Goal: Task Accomplishment & Management: Use online tool/utility

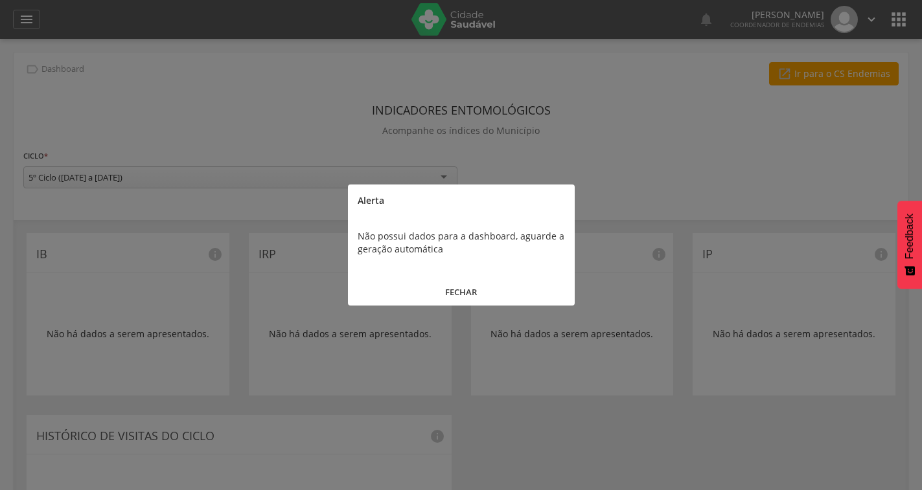
click at [451, 291] on button "FECHAR" at bounding box center [461, 292] width 227 height 28
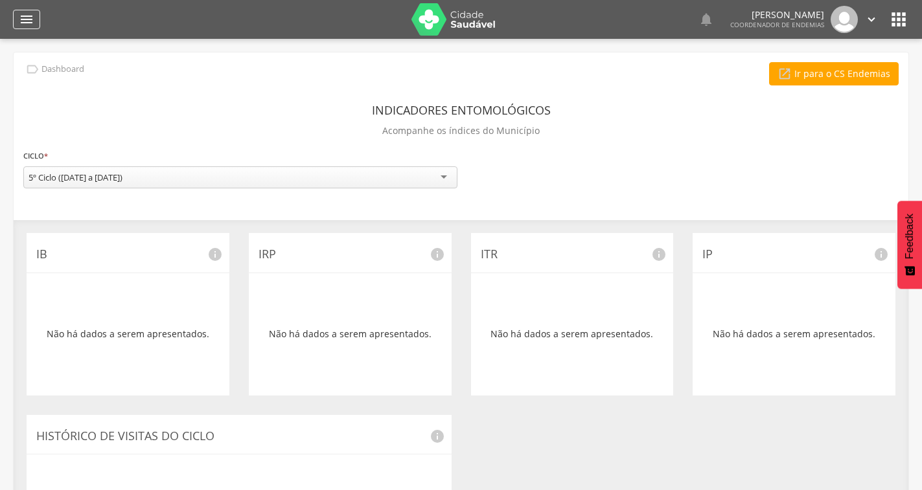
click at [28, 16] on icon "" at bounding box center [27, 20] width 16 height 16
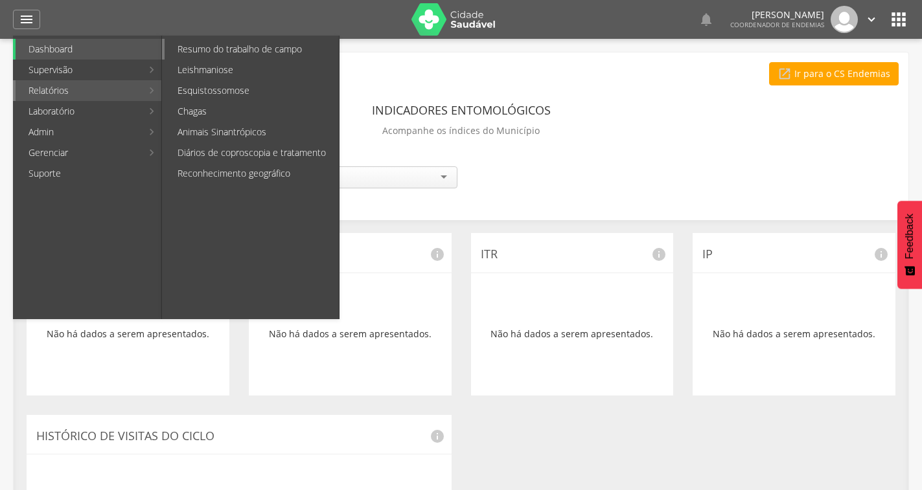
click at [205, 47] on link "Resumo do trabalho de campo" at bounding box center [251, 49] width 174 height 21
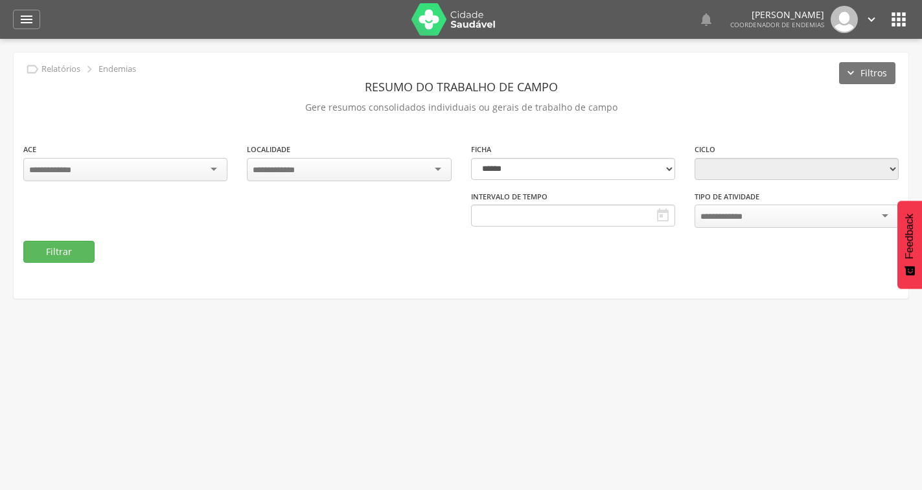
type input "**********"
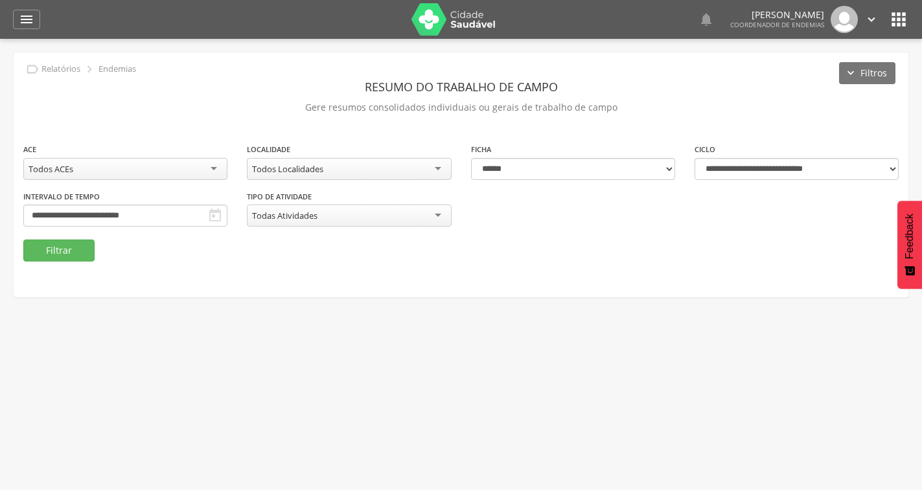
click at [212, 219] on icon "" at bounding box center [215, 216] width 16 height 16
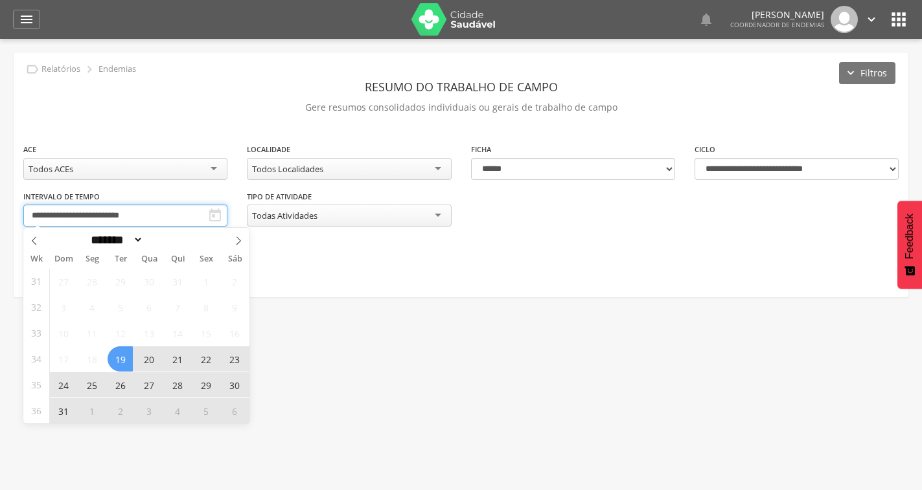
click at [204, 216] on input "**********" at bounding box center [125, 216] width 204 height 22
click at [241, 240] on icon at bounding box center [238, 240] width 9 height 9
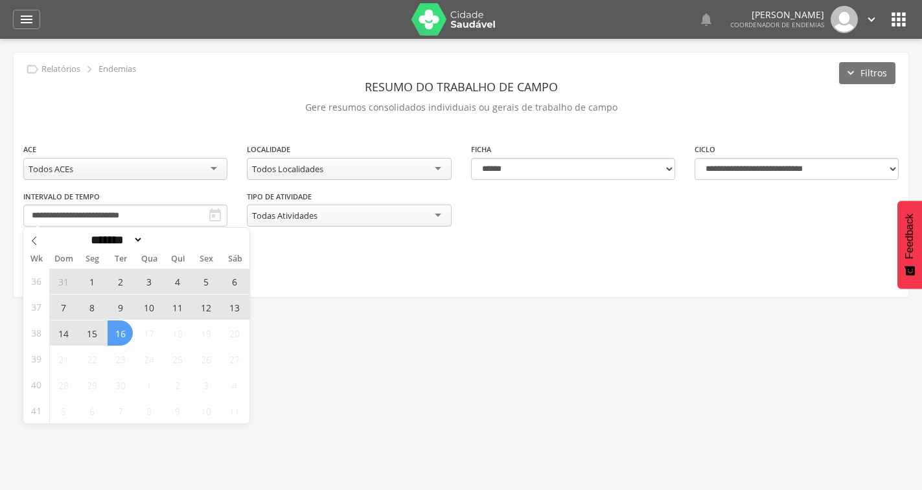
select select "*"
click at [84, 308] on span "8" at bounding box center [91, 307] width 25 height 25
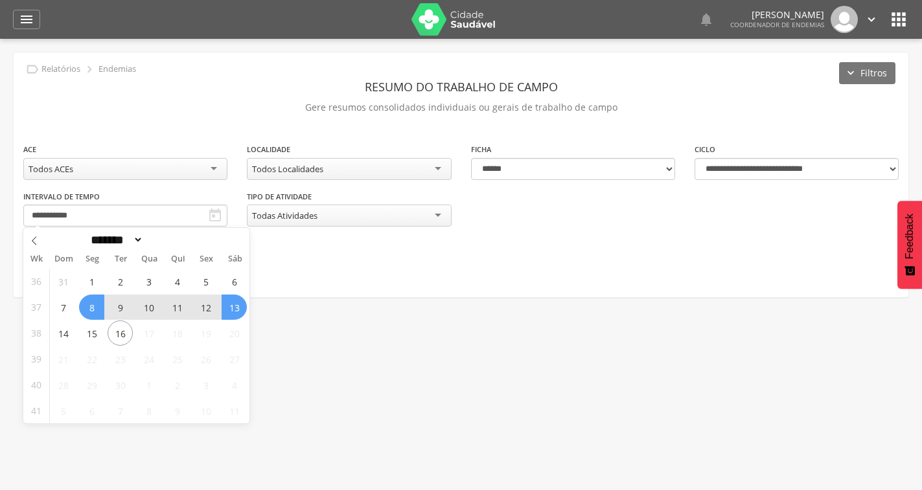
click at [230, 306] on span "13" at bounding box center [233, 307] width 25 height 25
type input "**********"
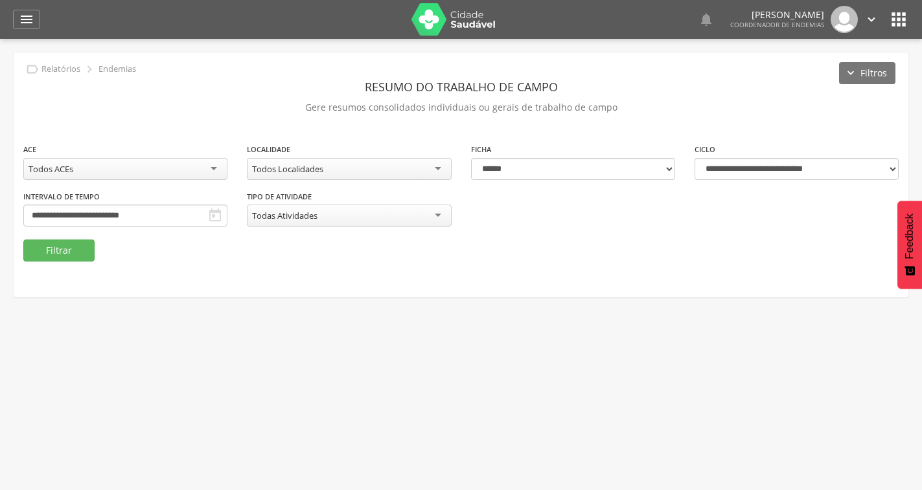
click at [381, 161] on div "Todos Localidades" at bounding box center [349, 169] width 204 height 22
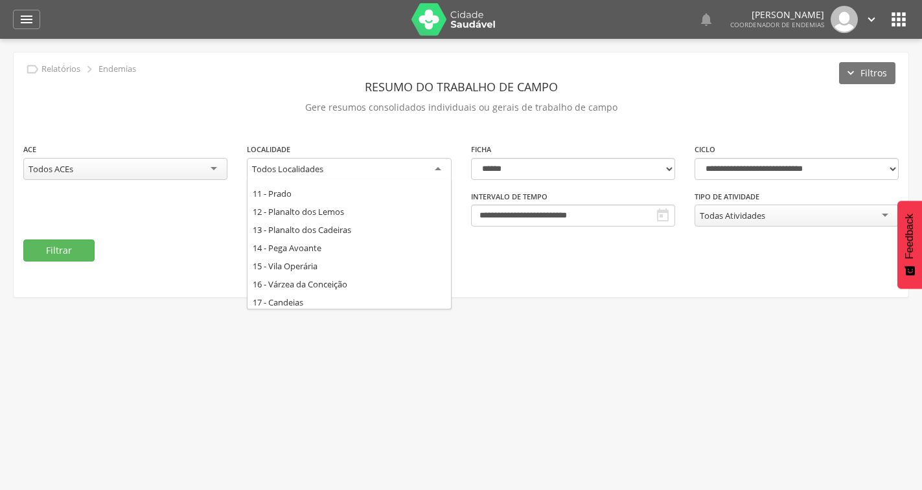
scroll to position [233, 0]
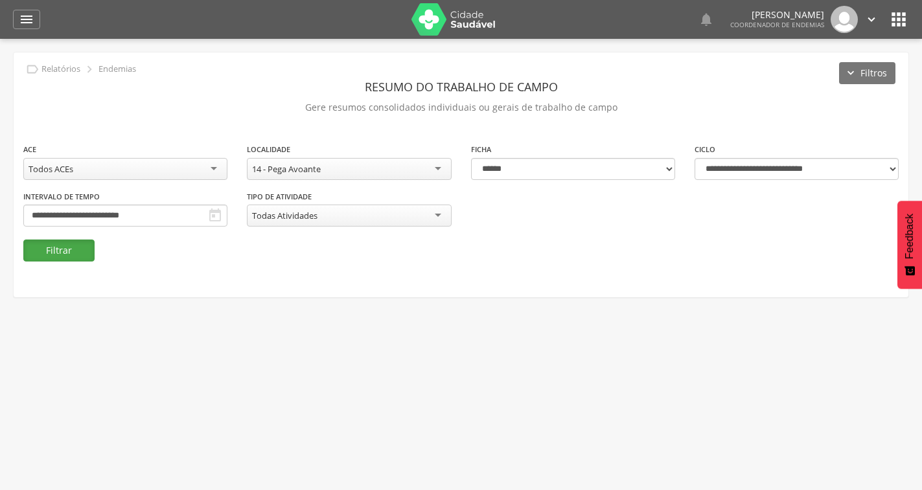
click at [76, 256] on button "Filtrar" at bounding box center [58, 251] width 71 height 22
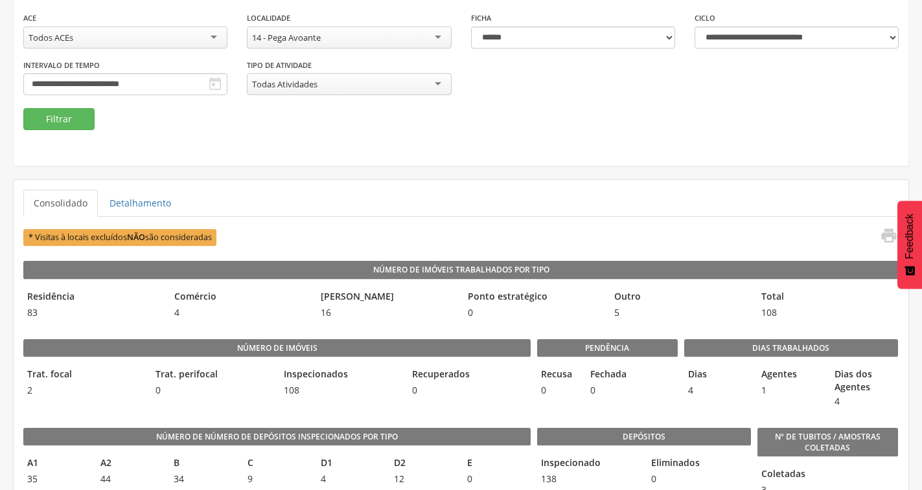
scroll to position [130, 0]
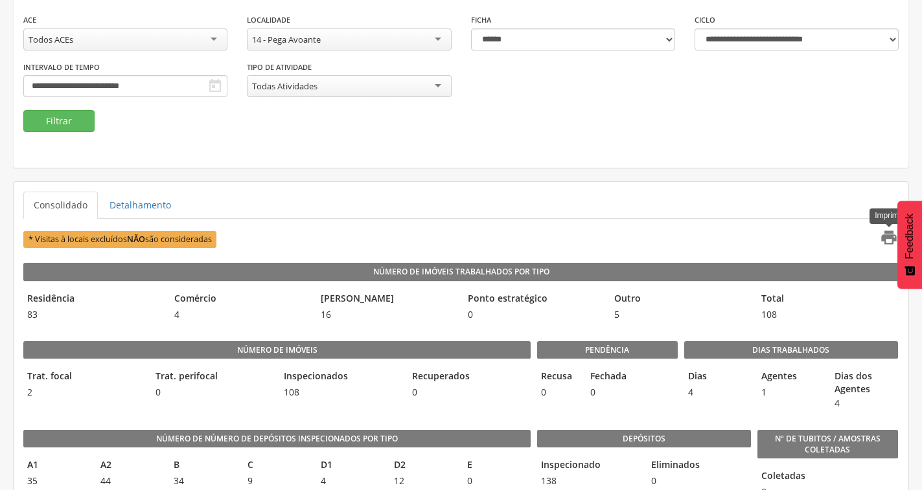
click at [886, 236] on icon "" at bounding box center [888, 238] width 18 height 18
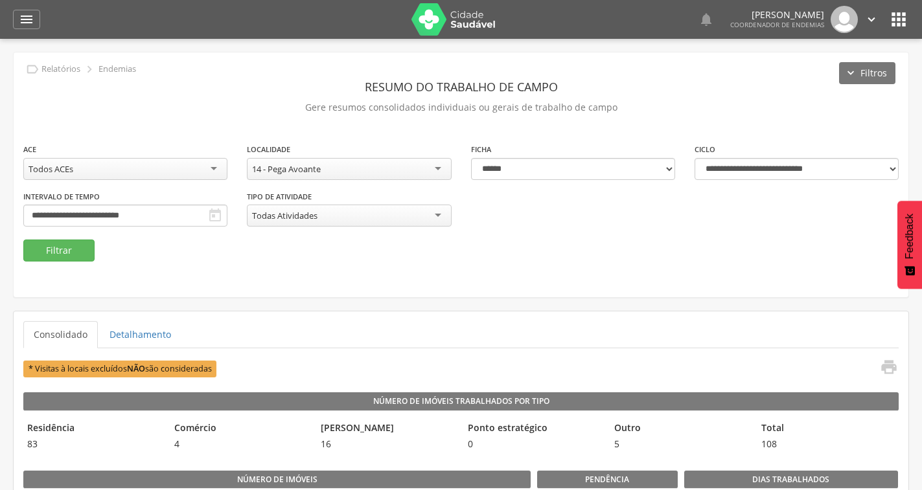
scroll to position [194, 0]
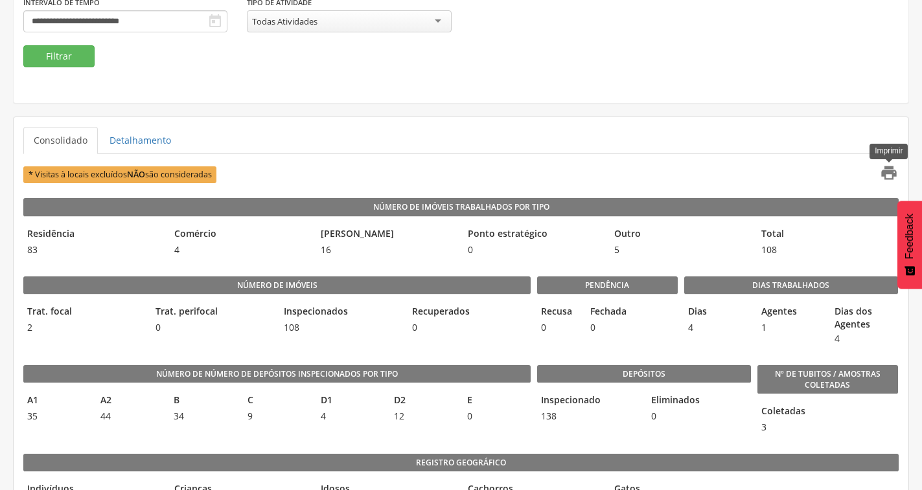
click at [885, 177] on icon "" at bounding box center [888, 173] width 18 height 18
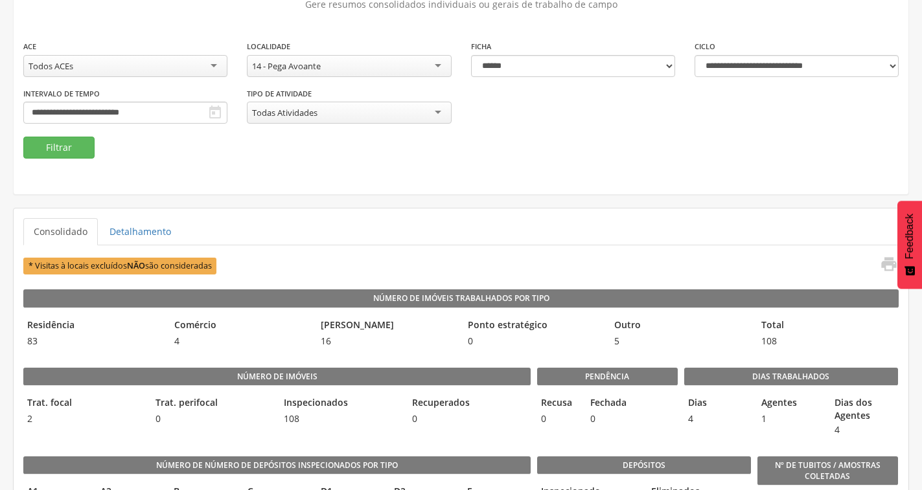
scroll to position [0, 0]
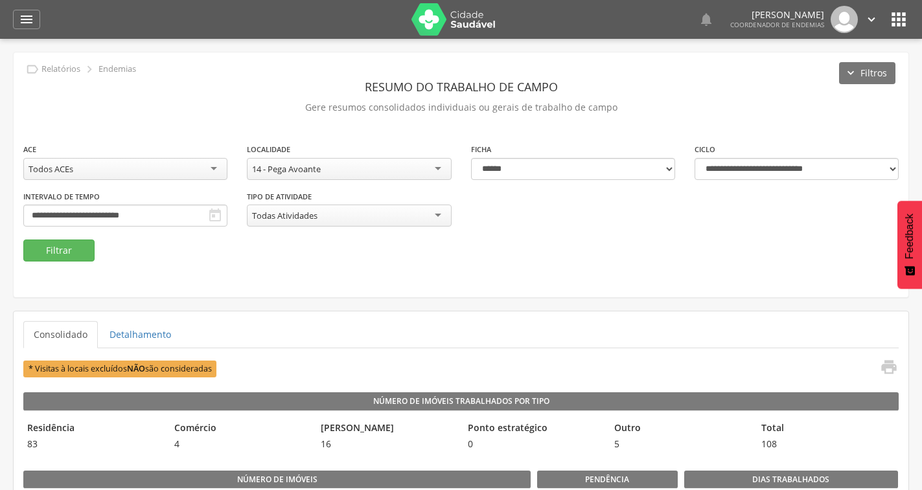
click at [389, 165] on div "14 - Pega Avoante" at bounding box center [349, 169] width 204 height 22
click at [80, 249] on button "Filtrar" at bounding box center [58, 251] width 71 height 22
click at [889, 369] on icon "" at bounding box center [888, 367] width 18 height 18
click at [896, 21] on icon "" at bounding box center [898, 19] width 21 height 21
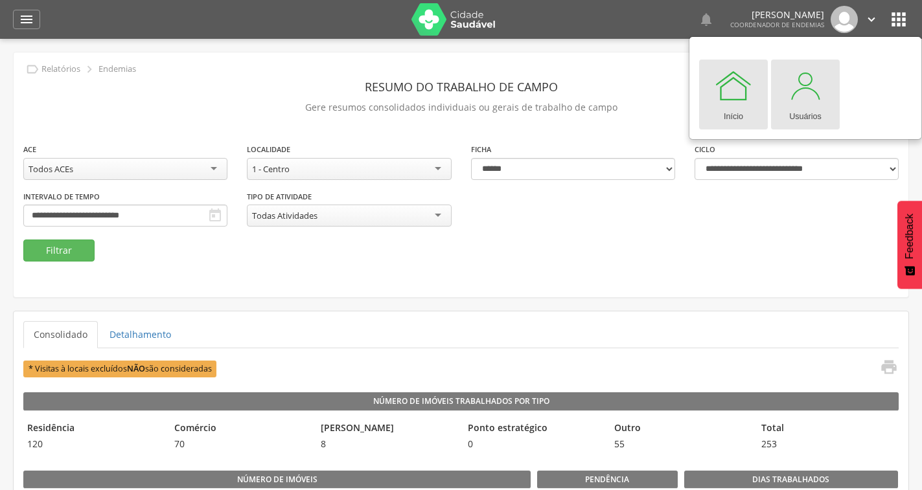
click at [798, 112] on div "Usuários" at bounding box center [805, 114] width 32 height 18
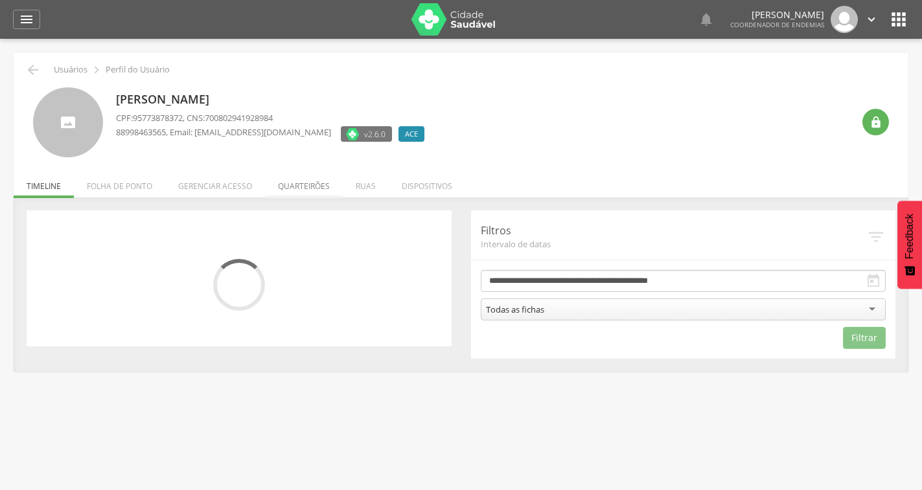
click at [327, 186] on li "Quarteirões" at bounding box center [304, 183] width 78 height 30
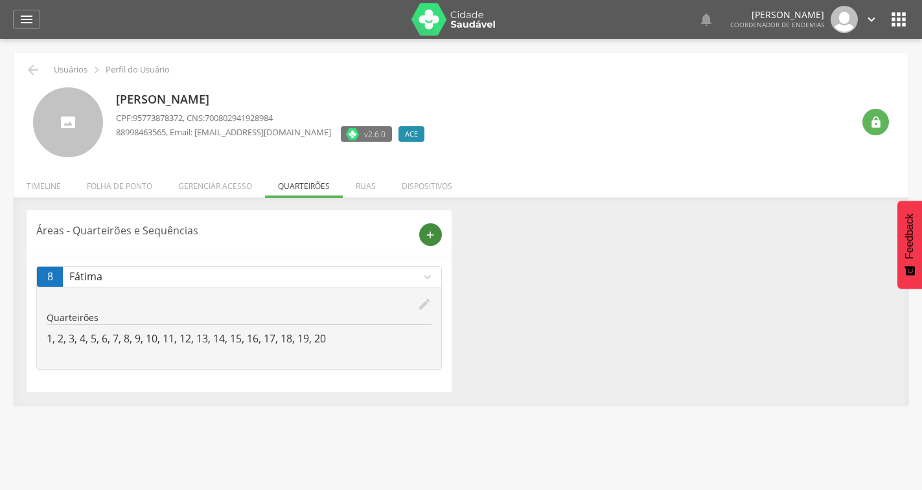
click at [432, 237] on icon "add" at bounding box center [430, 235] width 12 height 12
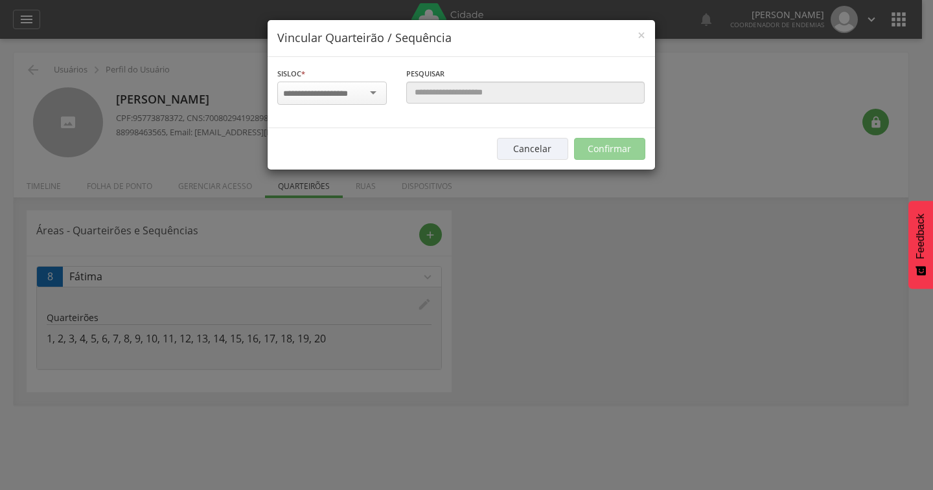
click at [360, 94] on input "select-one" at bounding box center [324, 94] width 82 height 12
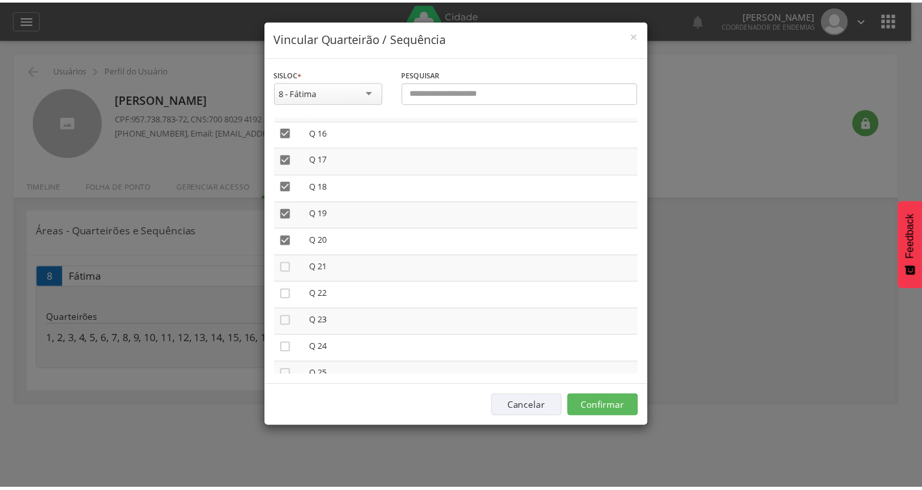
scroll to position [453, 0]
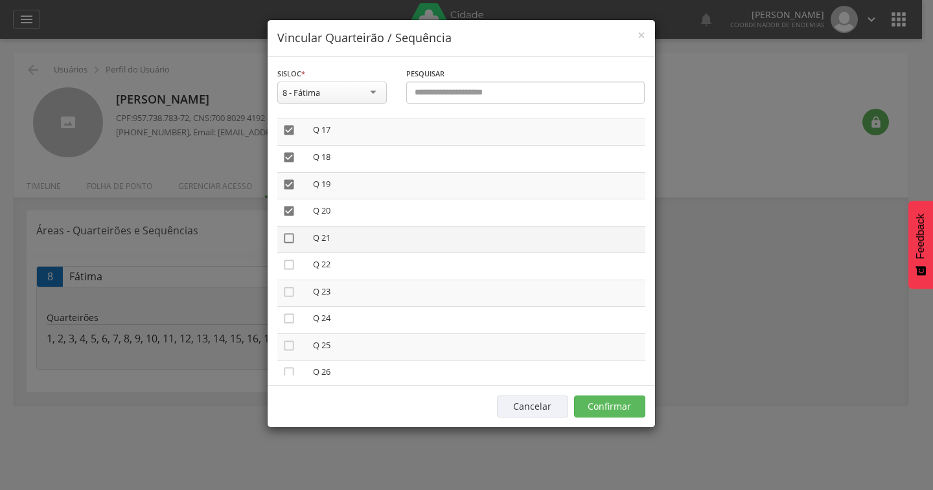
click at [284, 240] on icon "" at bounding box center [288, 238] width 13 height 13
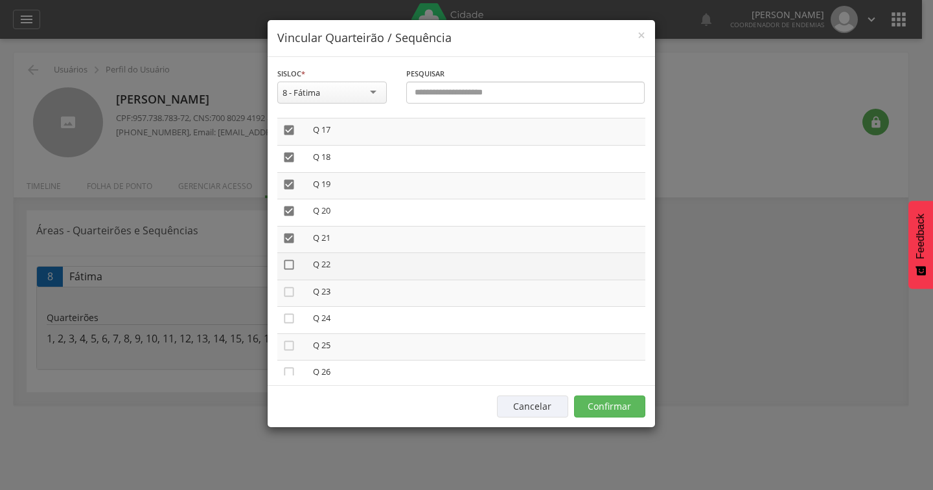
click at [289, 263] on icon "" at bounding box center [288, 264] width 13 height 13
click at [289, 261] on icon "" at bounding box center [288, 264] width 13 height 13
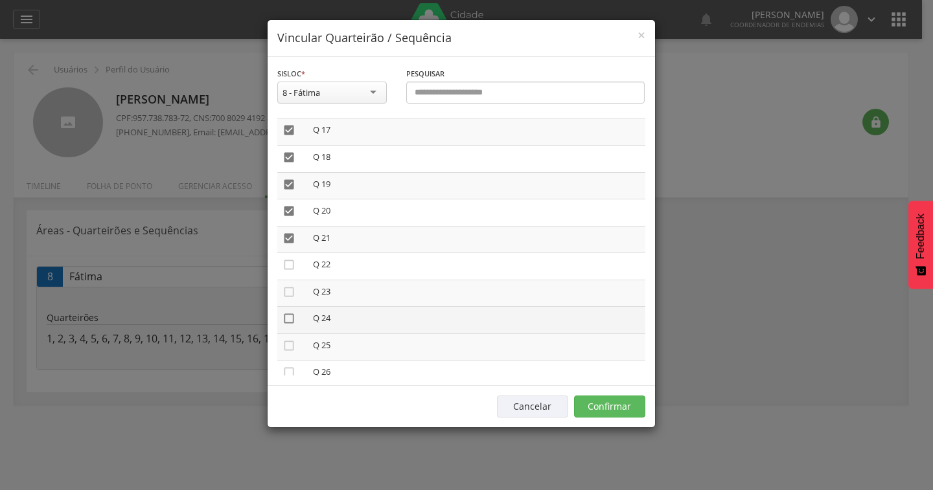
click at [290, 320] on icon "" at bounding box center [288, 318] width 13 height 13
click at [602, 409] on button "Confirmar" at bounding box center [609, 407] width 71 height 22
